Goal: Check status: Verify the current state of an ongoing process or item

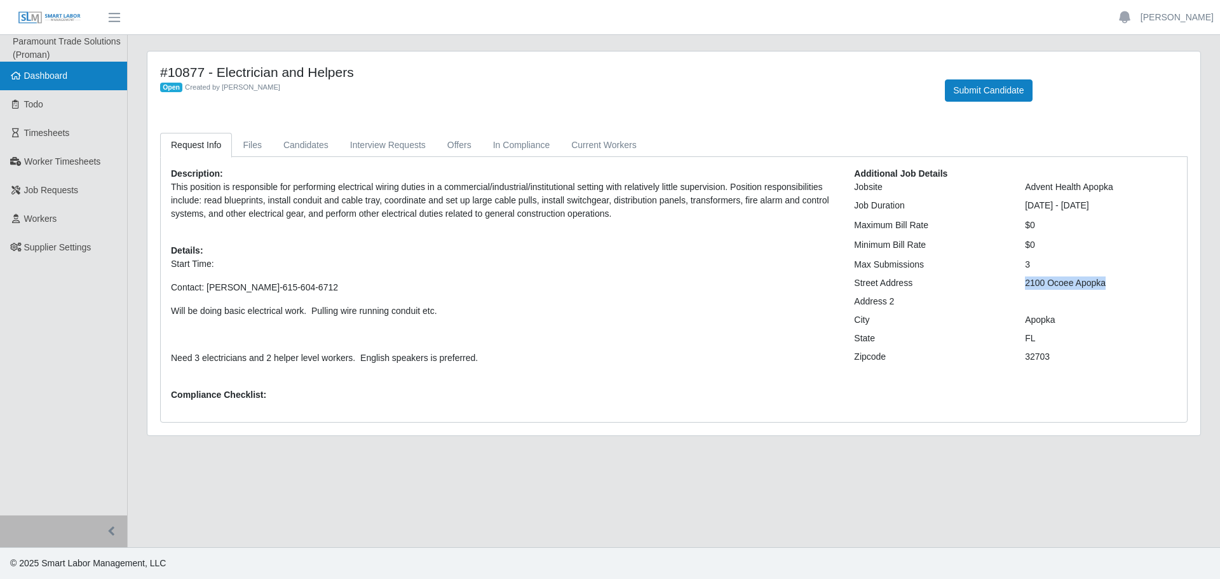
click at [34, 66] on link "Dashboard" at bounding box center [63, 76] width 127 height 29
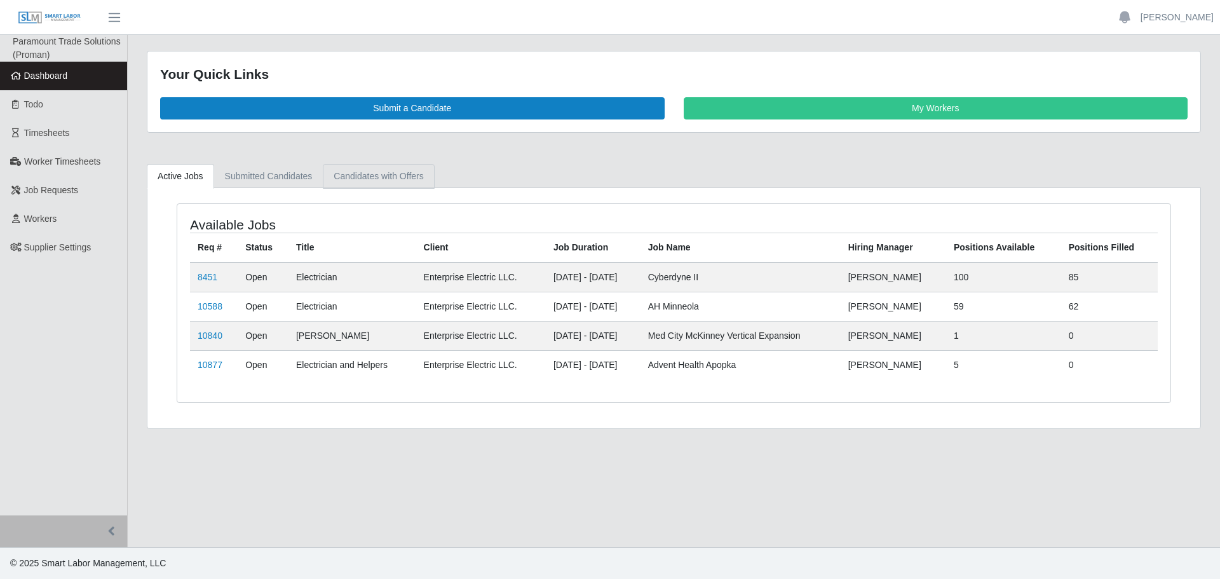
click at [362, 172] on link "Candidates with Offers" at bounding box center [378, 176] width 111 height 25
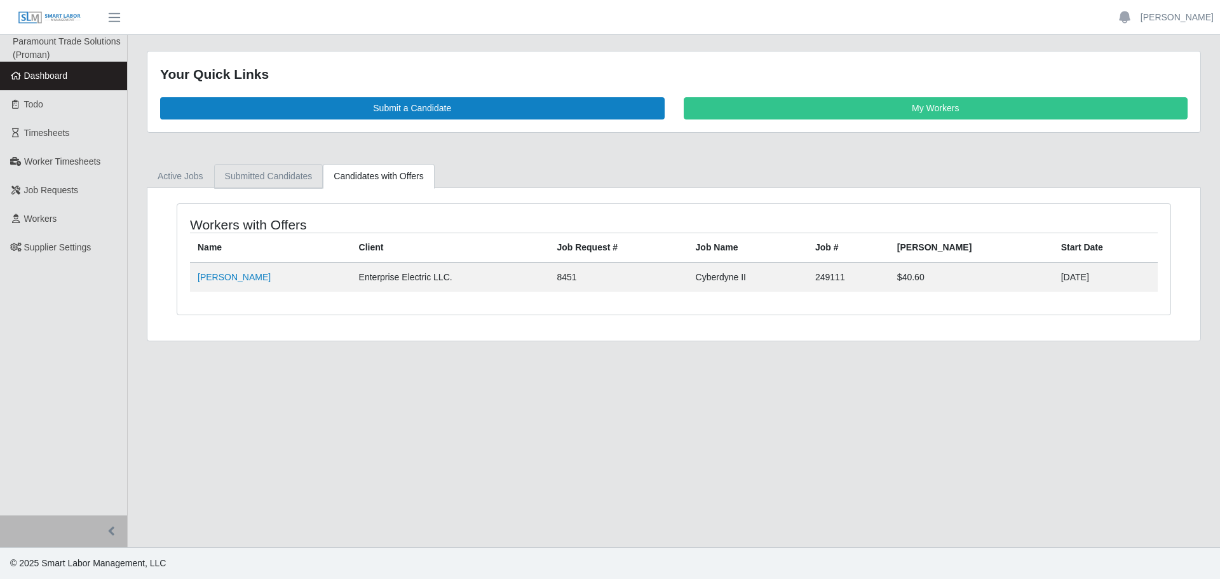
click at [215, 166] on link "Submitted Candidates" at bounding box center [268, 176] width 109 height 25
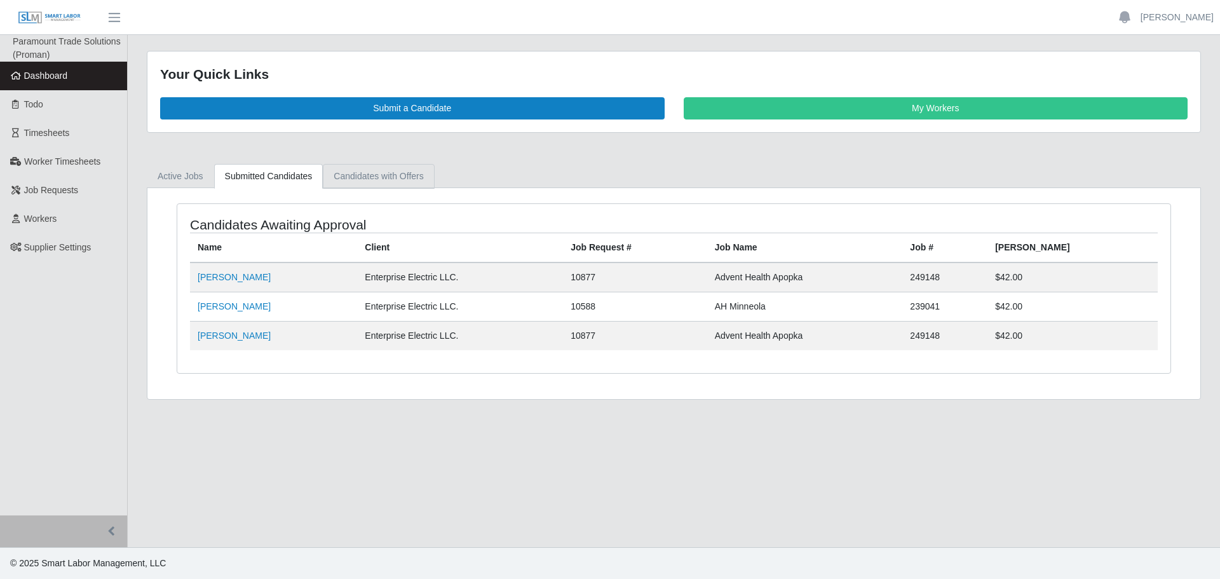
click at [351, 165] on link "Candidates with Offers" at bounding box center [378, 176] width 111 height 25
